Goal: Information Seeking & Learning: Compare options

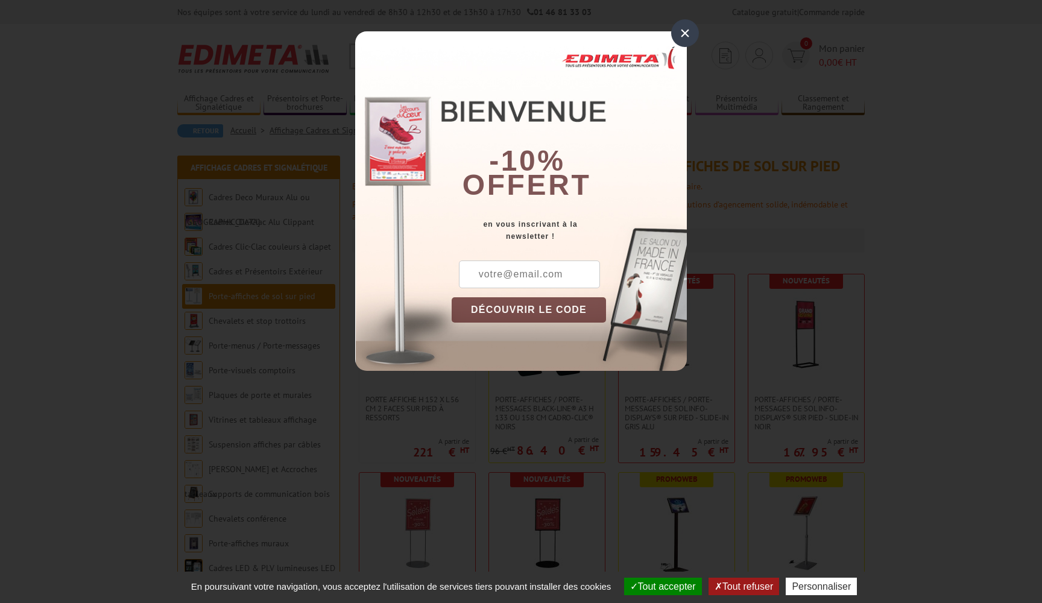
click at [681, 32] on div "×" at bounding box center [685, 33] width 28 height 28
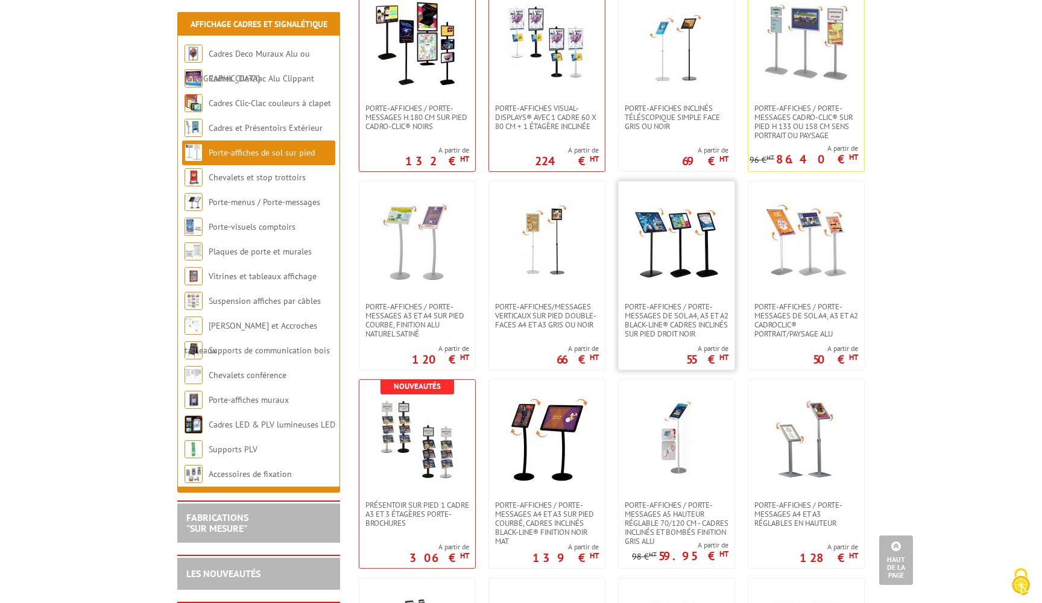
scroll to position [1076, 0]
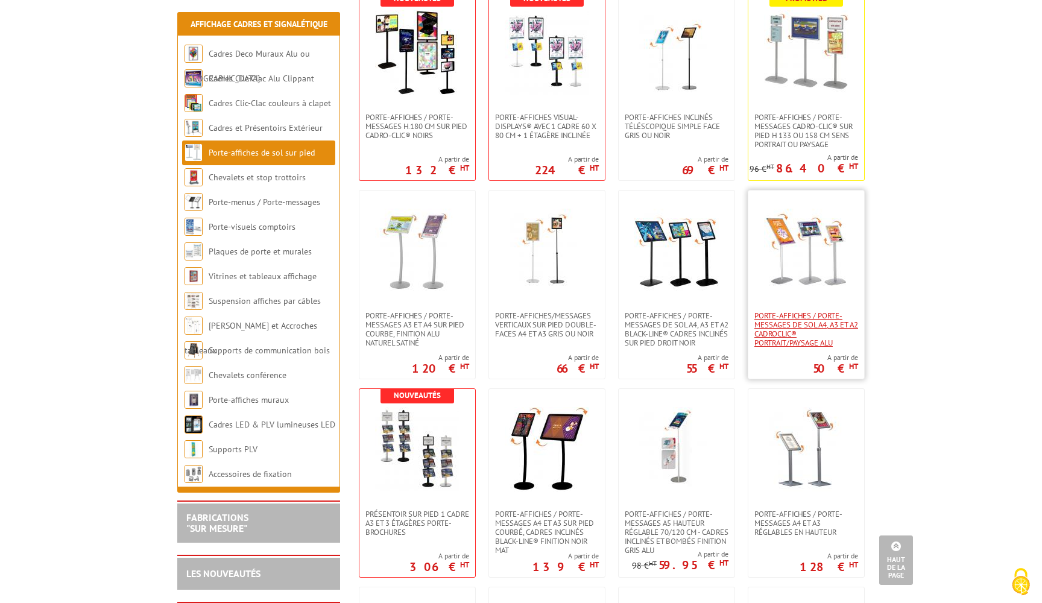
click at [769, 326] on span "Porte-affiches / Porte-messages de sol A4, A3 et A2 CadroClic® portrait/paysage…" at bounding box center [807, 329] width 104 height 36
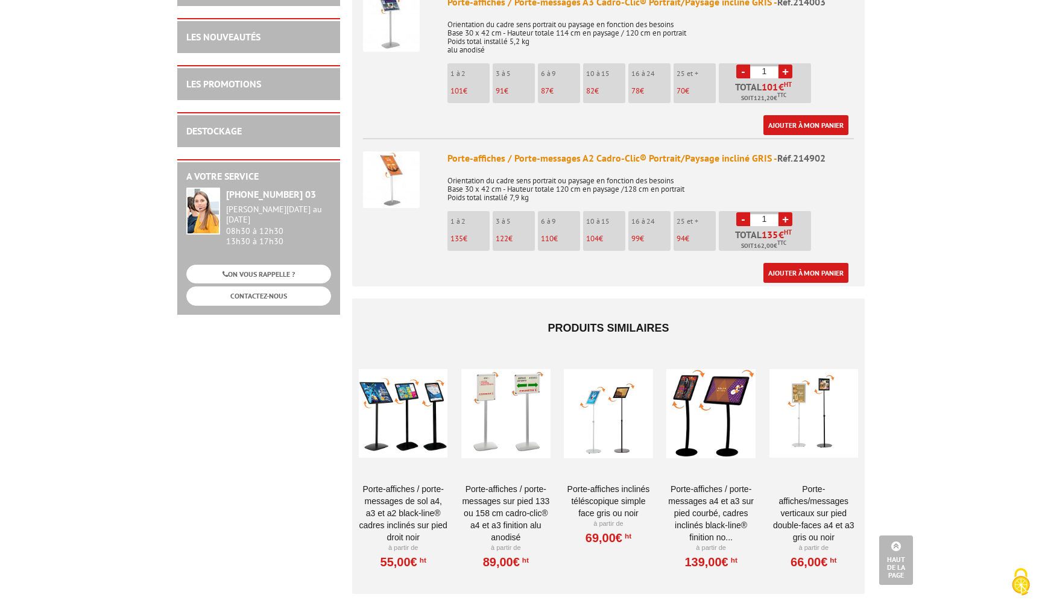
scroll to position [682, 0]
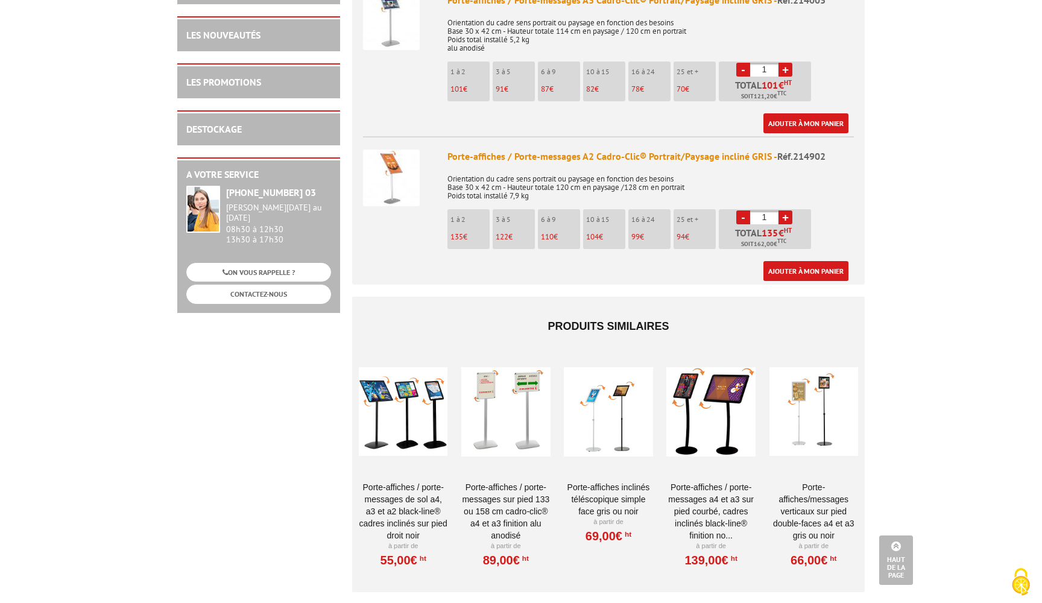
click at [408, 481] on link "Porte-affiches / Porte-messages de sol A4, A3 et A2 Black-Line® cadres inclinés…" at bounding box center [403, 511] width 89 height 60
